Goal: Transaction & Acquisition: Purchase product/service

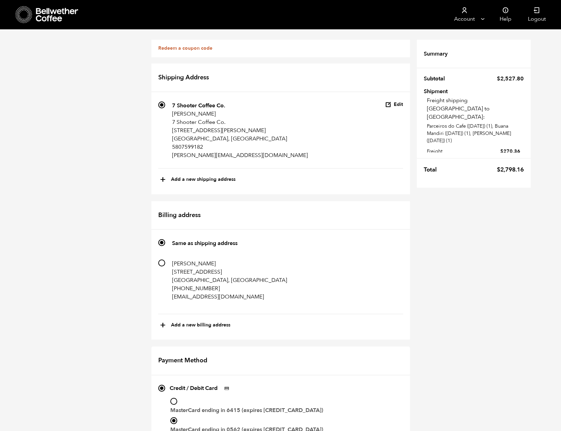
click at [553, 108] on div "Redeem a coupon code If you have a coupon code, please apply it below. Apply co…" at bounding box center [280, 411] width 561 height 765
click at [47, 17] on icon at bounding box center [57, 15] width 43 height 14
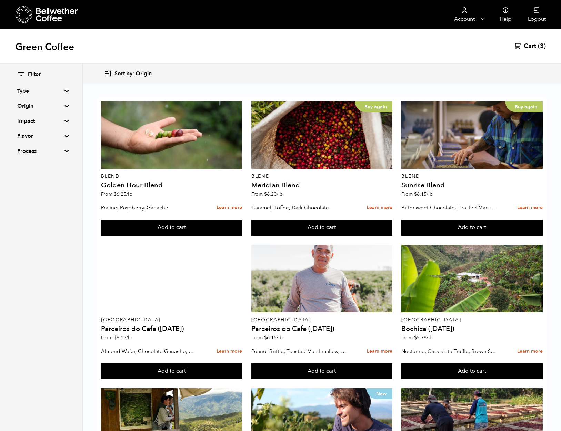
scroll to position [543, 0]
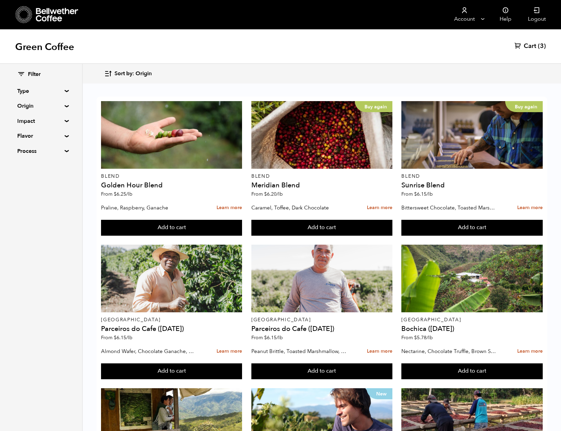
click at [527, 47] on span "Cart" at bounding box center [530, 46] width 12 height 8
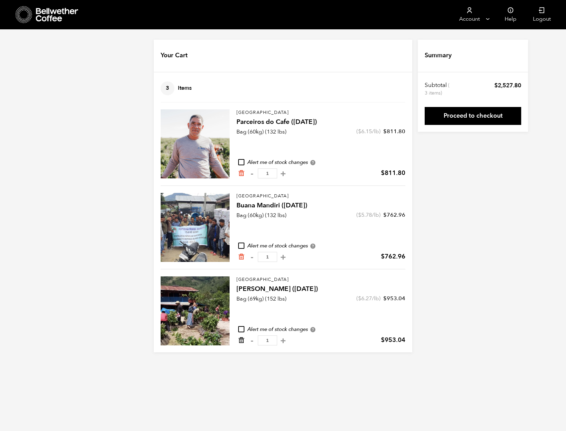
click at [241, 341] on icon "Remove from cart" at bounding box center [241, 340] width 7 height 7
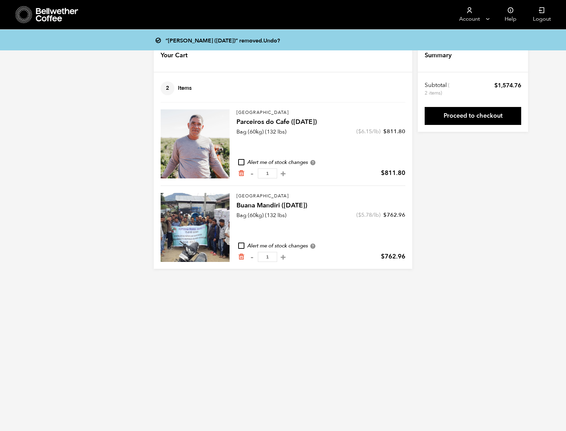
click at [478, 110] on link "Proceed to checkout" at bounding box center [473, 116] width 97 height 18
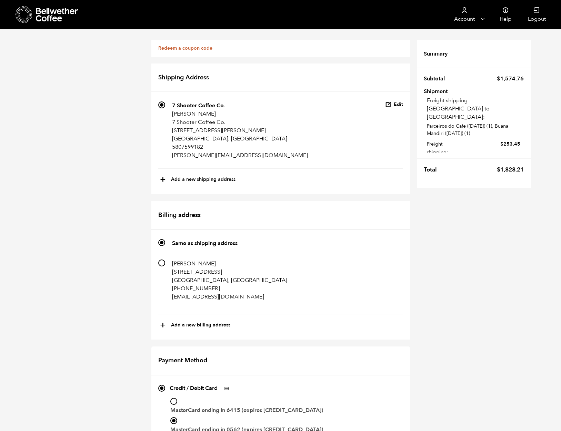
scroll to position [283, 0]
click at [174, 398] on input "MasterCard ending in 6415 (expires [CREDIT_CARD_DATA])" at bounding box center [173, 401] width 7 height 7
radio input "true"
